Goal: Task Accomplishment & Management: Complete application form

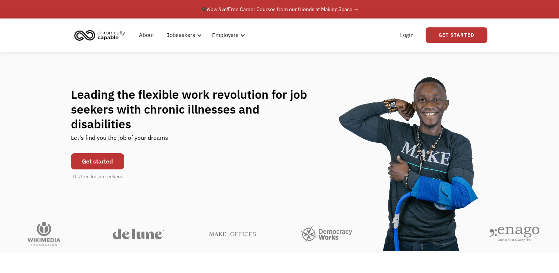
click at [87, 155] on link "Get started" at bounding box center [97, 161] width 53 height 16
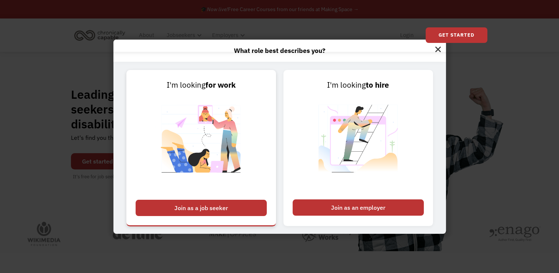
click at [179, 209] on div "Join as a job seeker" at bounding box center [201, 208] width 131 height 16
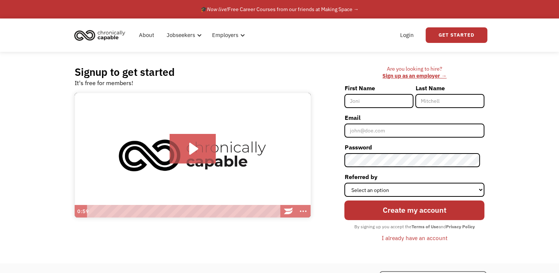
click at [370, 99] on input "First Name" at bounding box center [379, 101] width 69 height 14
type input "Yasmin"
click at [180, 150] on icon "Play Video: Introducing Chronically Capable" at bounding box center [193, 149] width 46 height 30
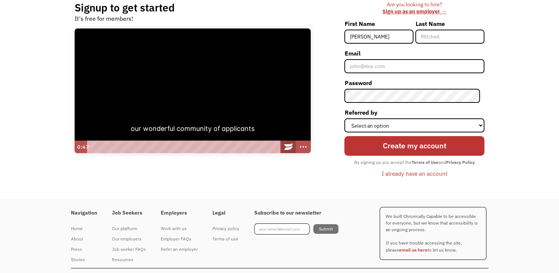
scroll to position [77, 0]
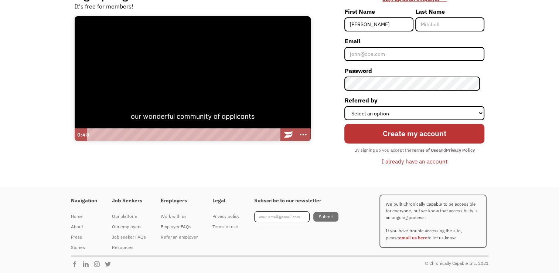
click at [208, 70] on div at bounding box center [193, 78] width 236 height 125
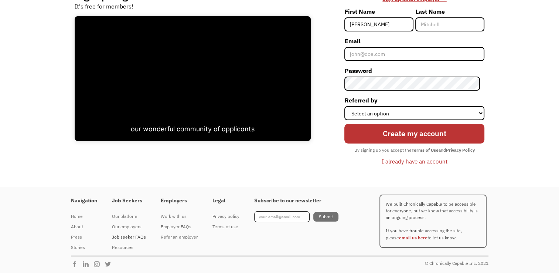
click at [133, 239] on div "Job seeker FAQs" at bounding box center [129, 237] width 34 height 9
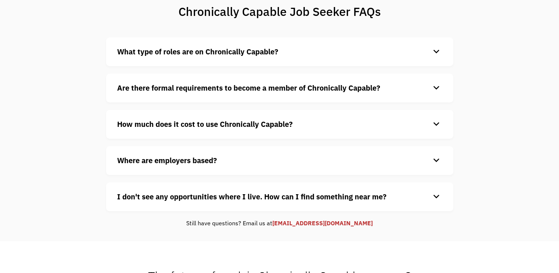
scroll to position [71, 0]
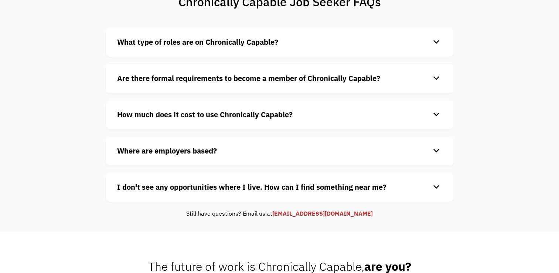
click at [150, 158] on div "Where are employers based? keyboard_arrow_down Our customers are based all over…" at bounding box center [280, 150] width 348 height 29
click at [147, 158] on div "Where are employers based? keyboard_arrow_down Our customers are based all over…" at bounding box center [280, 150] width 348 height 29
click at [141, 150] on strong "Where are employers based?" at bounding box center [167, 151] width 100 height 10
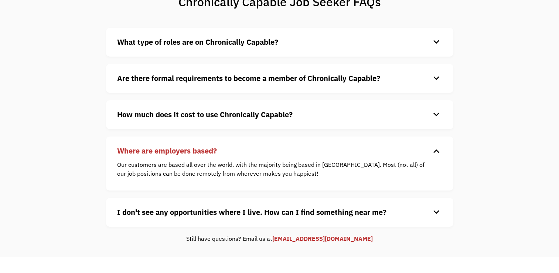
click at [134, 216] on strong "I don't see any opportunities where I live. How can I find something near me?" at bounding box center [252, 212] width 270 height 10
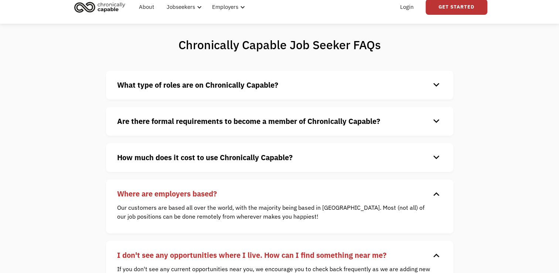
scroll to position [28, 0]
click at [179, 122] on strong "Are there formal requirements to become a member of Chronically Capable?" at bounding box center [248, 121] width 263 height 10
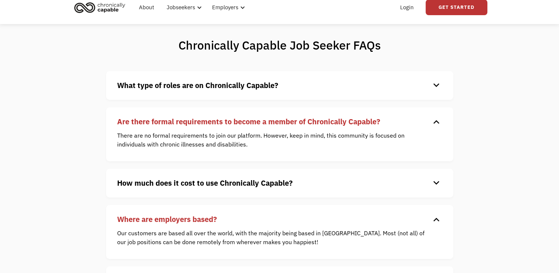
click at [179, 98] on div "What type of roles are on Chronically Capable? keyboard_arrow_down We offer a r…" at bounding box center [280, 85] width 348 height 29
click at [177, 91] on div "What type of roles are on Chronically Capable? keyboard_arrow_down We offer a r…" at bounding box center [280, 85] width 348 height 29
click at [174, 85] on strong "What type of roles are on Chronically Capable?" at bounding box center [197, 85] width 161 height 10
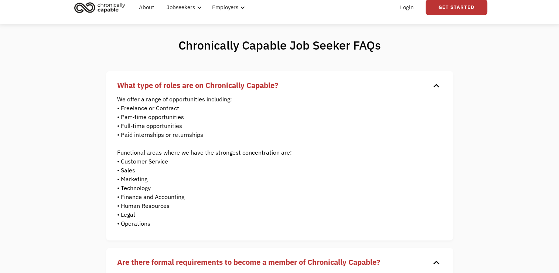
click at [174, 85] on strong "What type of roles are on Chronically Capable?" at bounding box center [197, 85] width 161 height 10
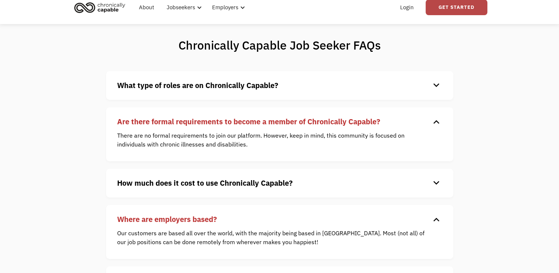
click at [460, 7] on link "Get Started" at bounding box center [457, 8] width 62 height 16
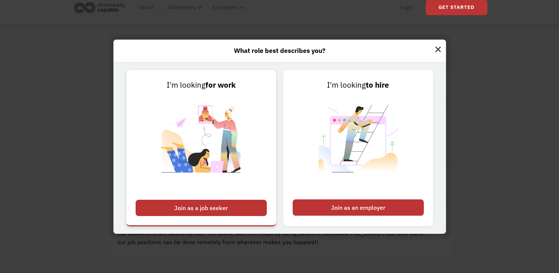
click at [210, 210] on div "Join as a job seeker" at bounding box center [201, 208] width 131 height 16
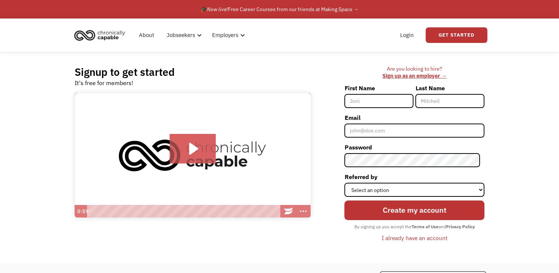
click at [385, 104] on input "First Name" at bounding box center [379, 101] width 69 height 14
type input "Yasmin"
type input "CM"
drag, startPoint x: 434, startPoint y: 100, endPoint x: 416, endPoint y: 95, distance: 18.8
click at [416, 95] on div "First Name Yasmin Last Name CM" at bounding box center [415, 97] width 140 height 30
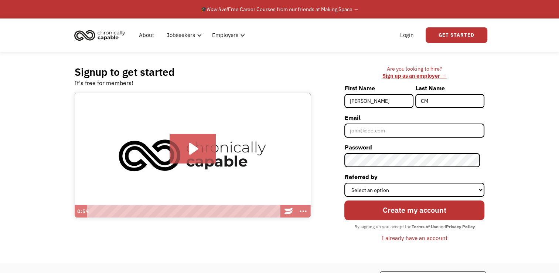
click at [473, 228] on strong "Privacy Policy" at bounding box center [460, 227] width 29 height 6
click at [468, 226] on strong "Privacy Policy" at bounding box center [460, 227] width 29 height 6
click at [466, 226] on strong "Privacy Policy" at bounding box center [460, 227] width 29 height 6
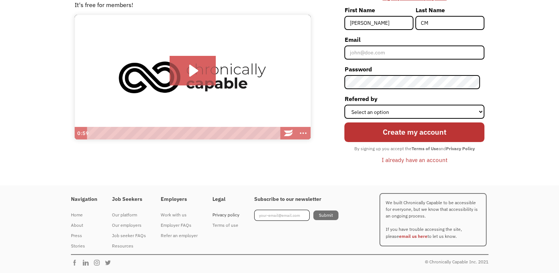
click at [215, 219] on link "Privacy policy" at bounding box center [226, 215] width 27 height 10
